Goal: Task Accomplishment & Management: Use online tool/utility

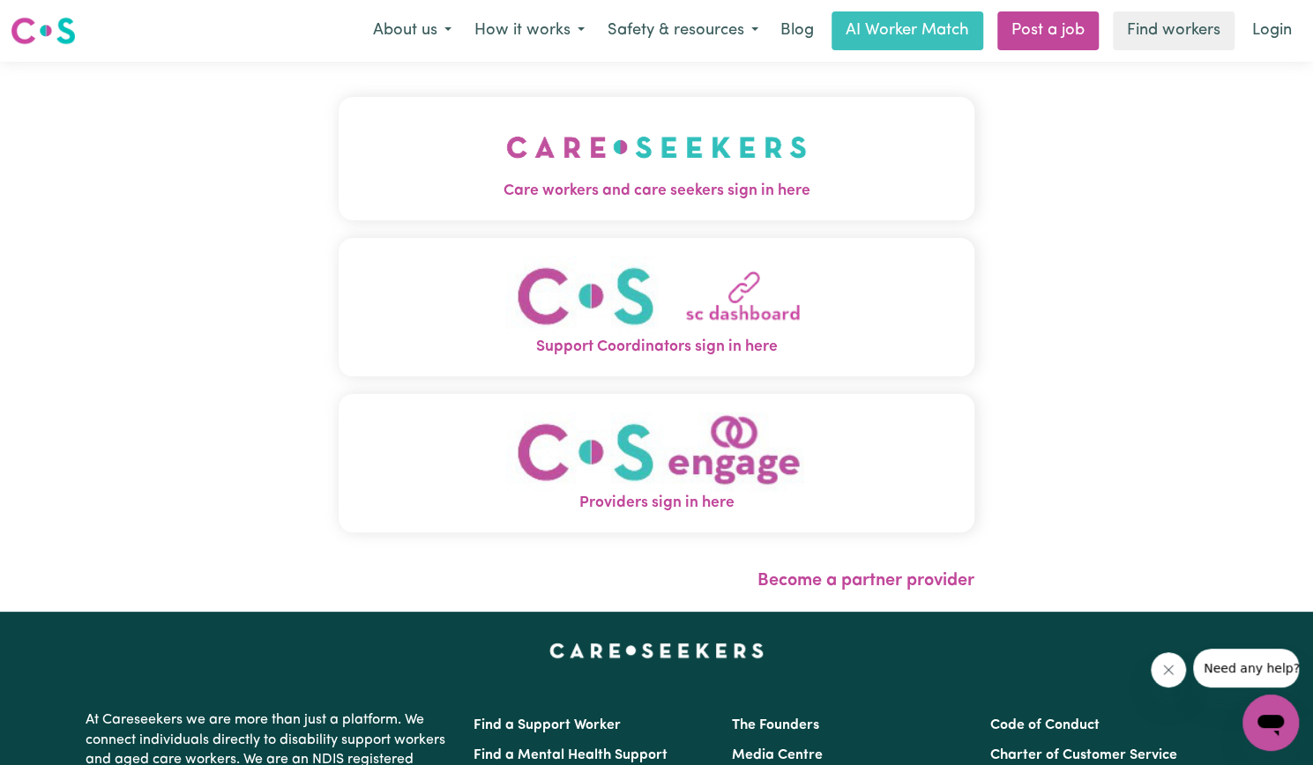
click at [744, 154] on img "Care workers and care seekers sign in here" at bounding box center [656, 147] width 301 height 65
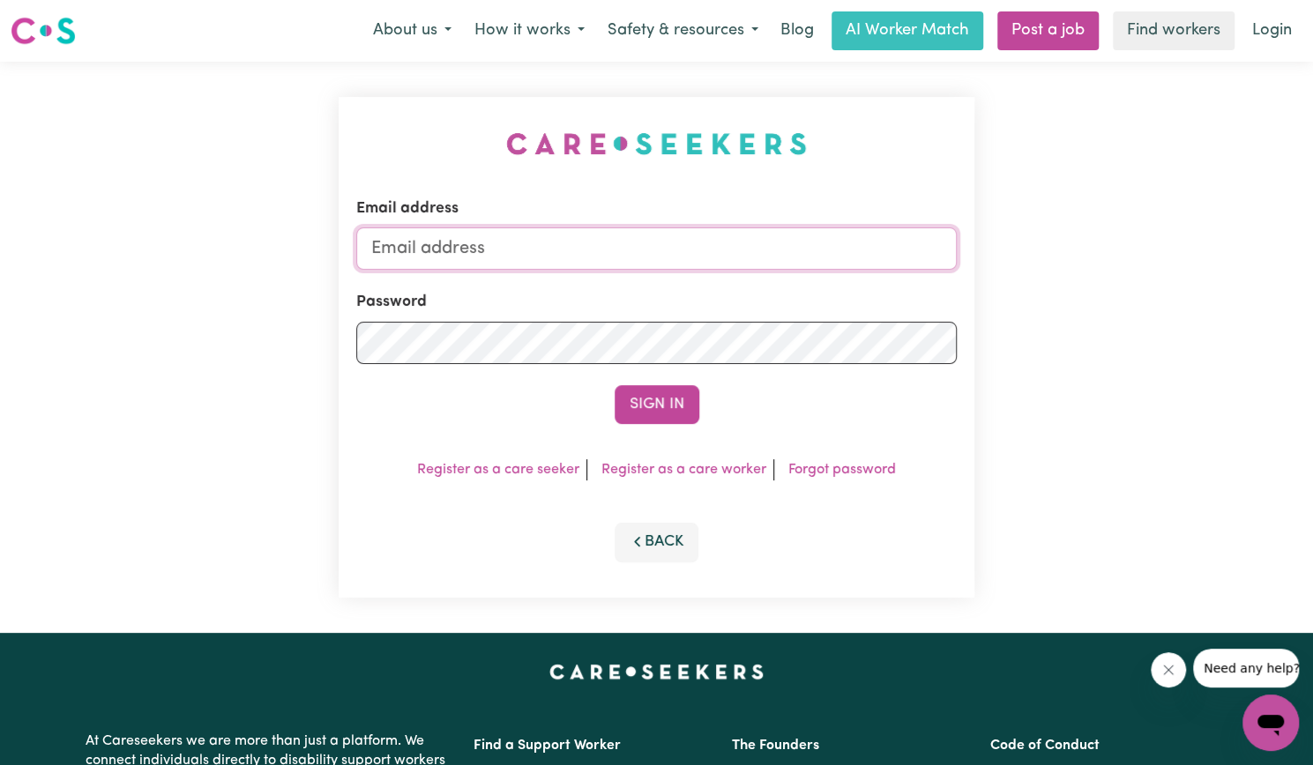
type input "[EMAIL_ADDRESS][DOMAIN_NAME]"
click at [649, 395] on button "Sign In" at bounding box center [657, 404] width 85 height 39
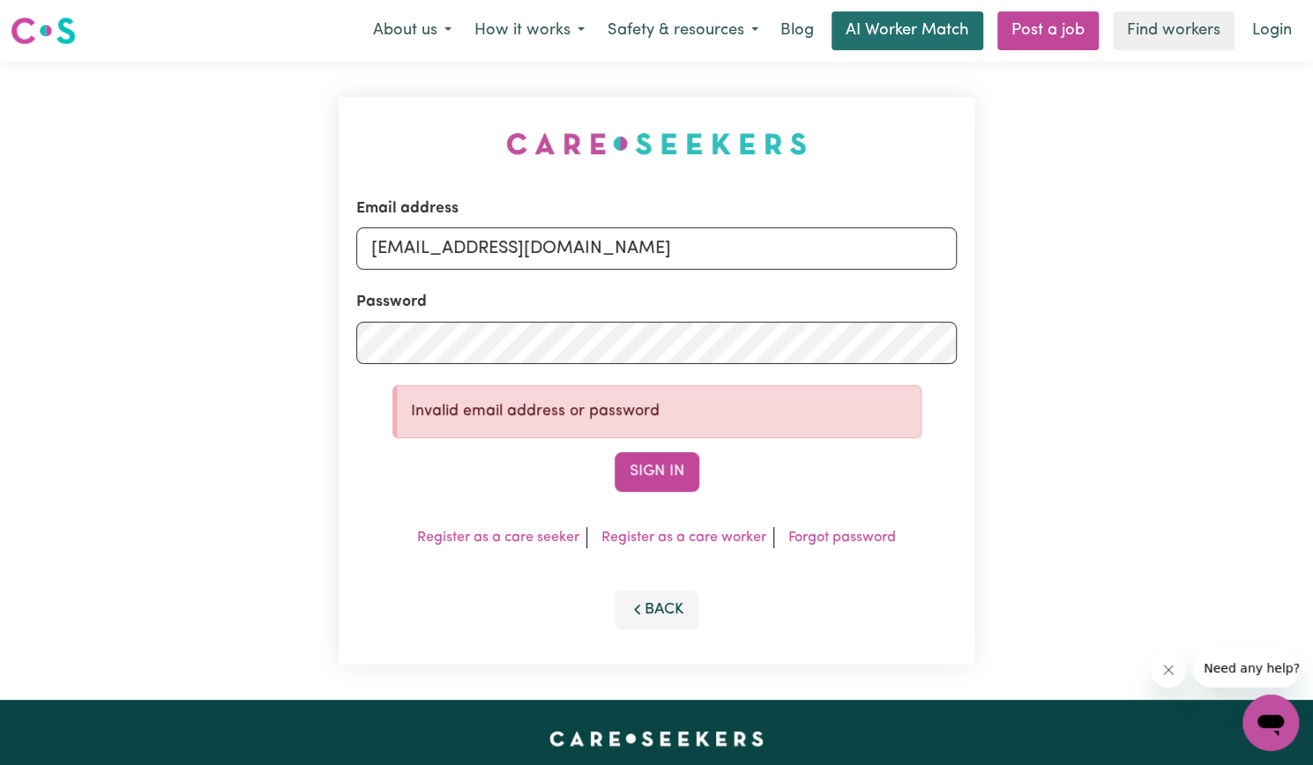
click at [926, 31] on link "AI Worker Match" at bounding box center [908, 30] width 152 height 39
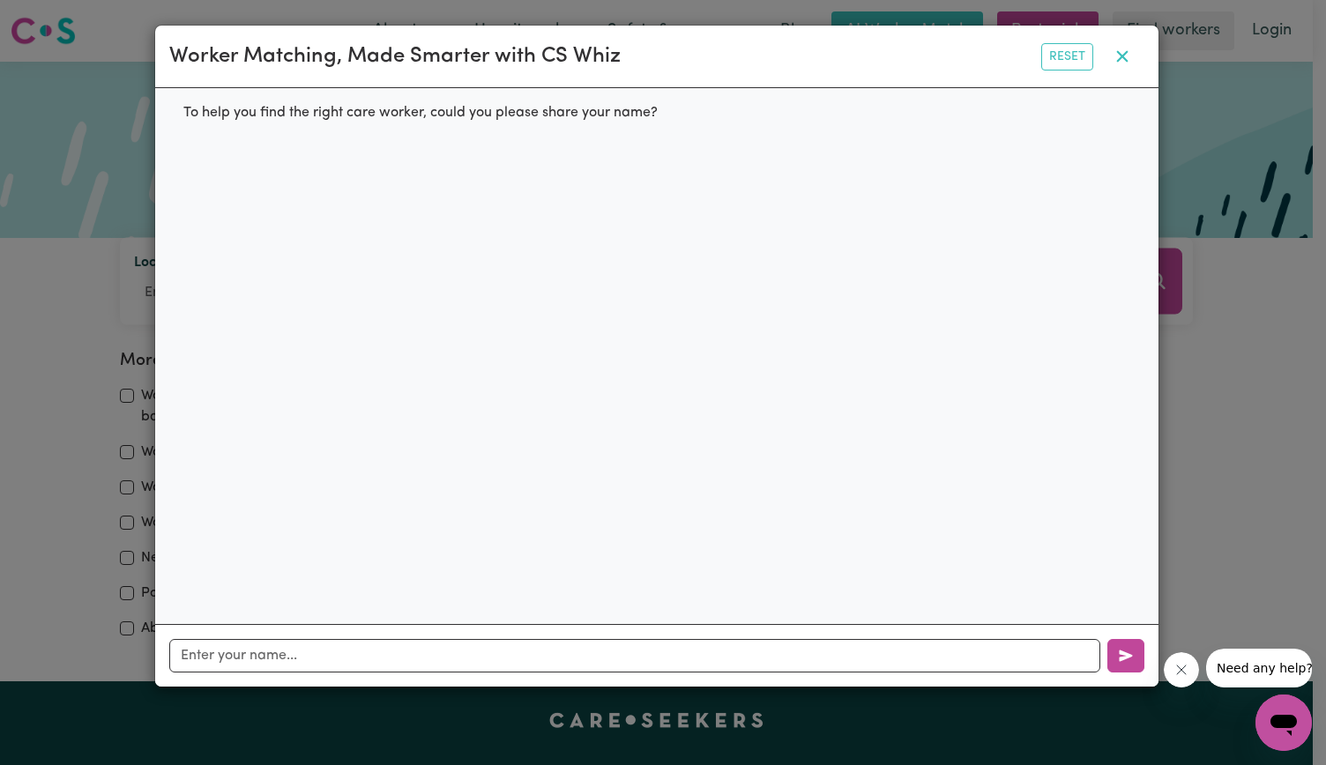
click at [1121, 57] on icon "button" at bounding box center [1122, 56] width 21 height 21
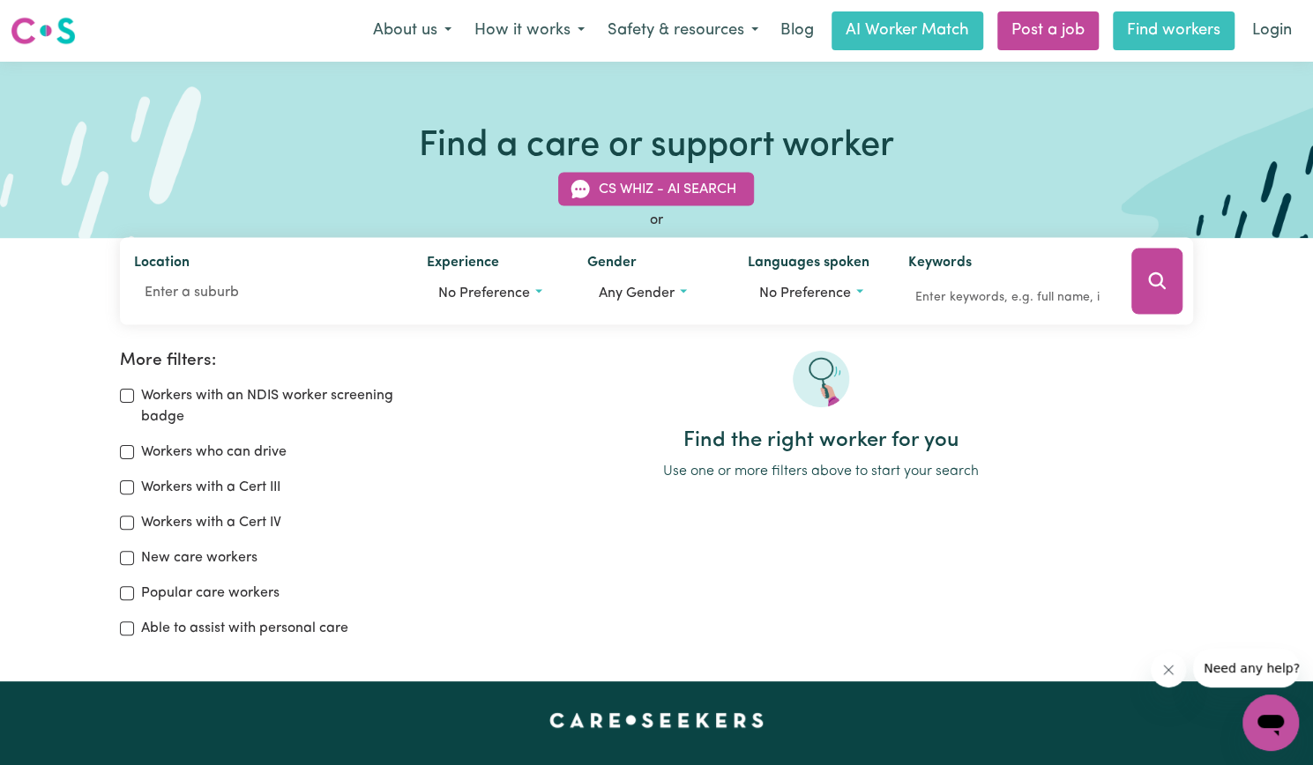
click at [1191, 34] on link "Find workers" at bounding box center [1174, 30] width 122 height 39
